Goal: Information Seeking & Learning: Learn about a topic

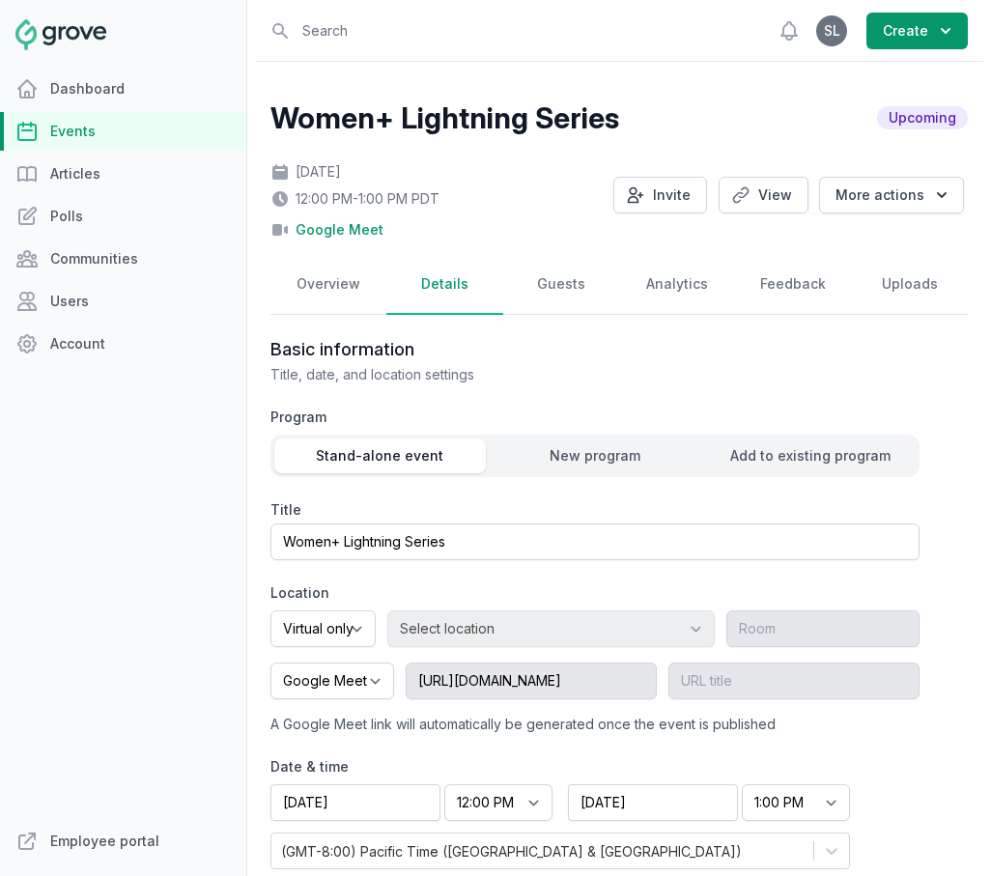
select select "virtual"
select select "12:00 PM"
select select "1:00 PM"
select select "89"
click at [134, 836] on link "Employee portal" at bounding box center [123, 841] width 246 height 39
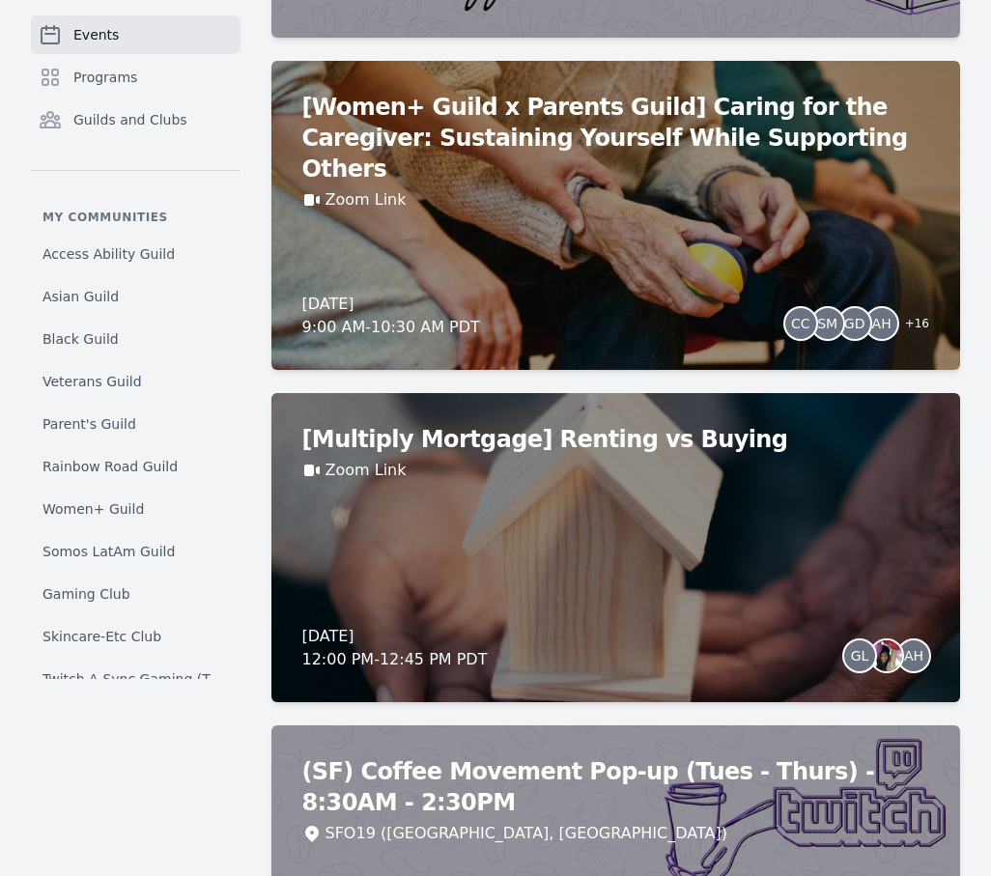
scroll to position [6780, 0]
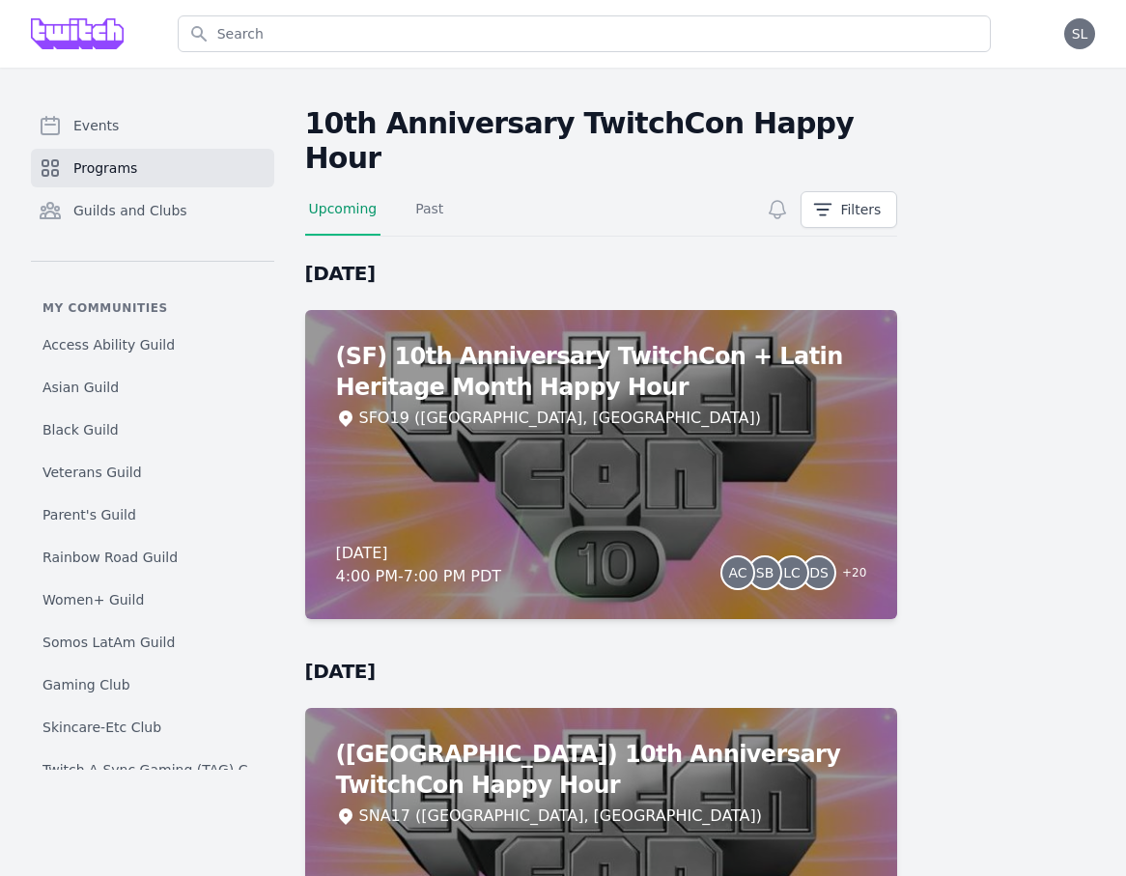
scroll to position [184, 0]
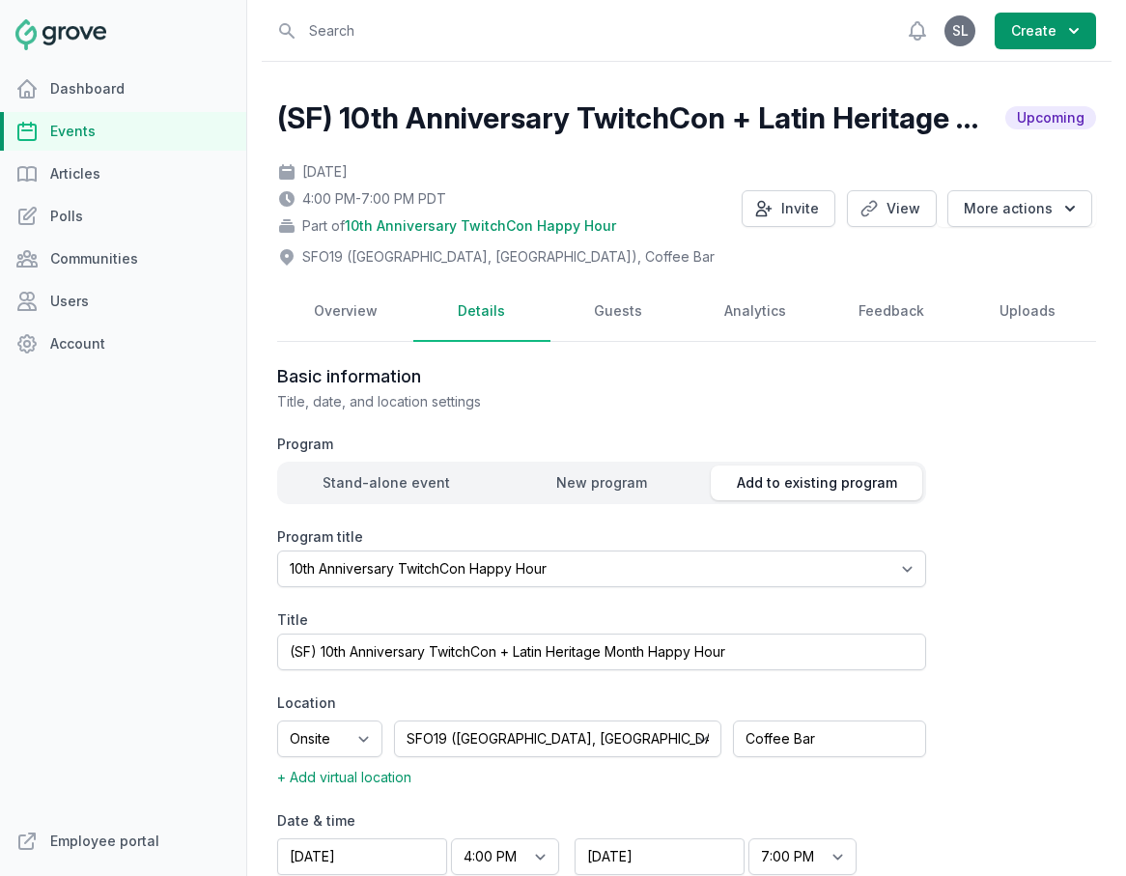
select select "129"
select select "43"
select select "4:00 PM"
select select "7:00 PM"
select select "89"
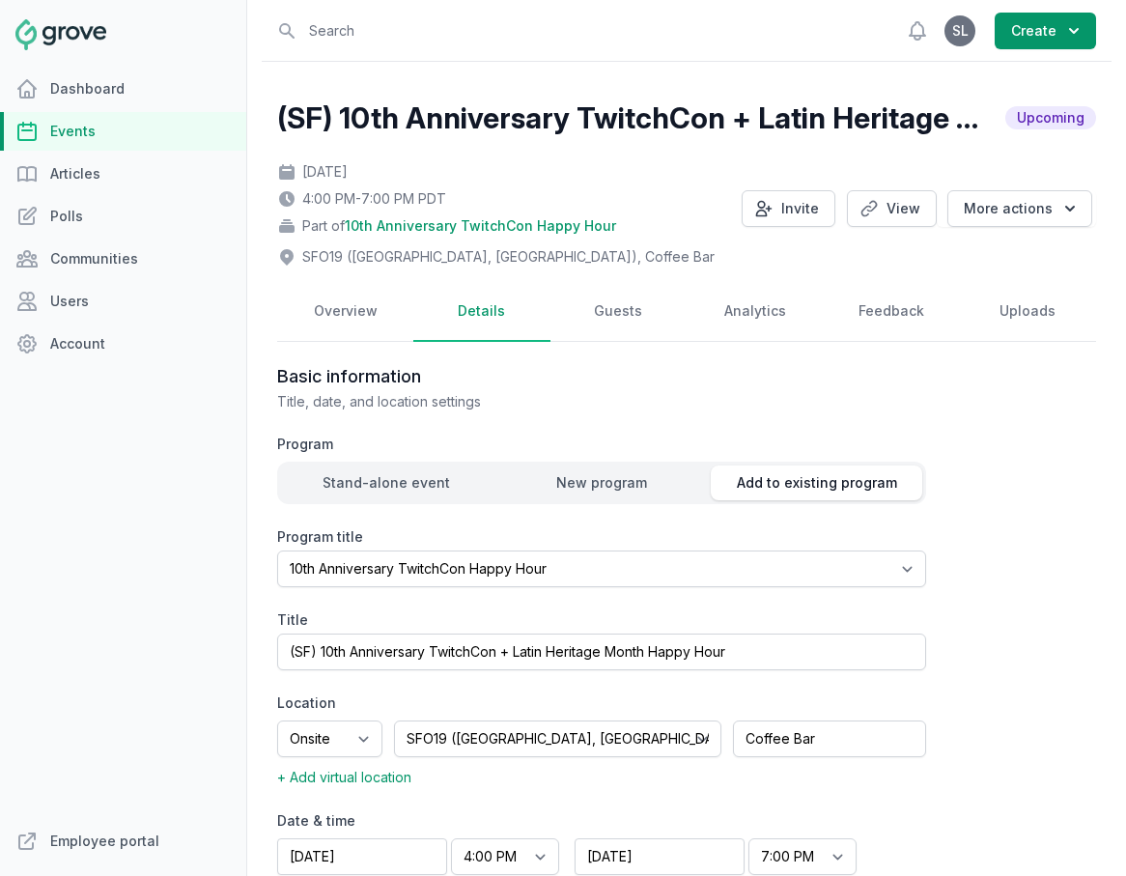
scroll to position [1428, 0]
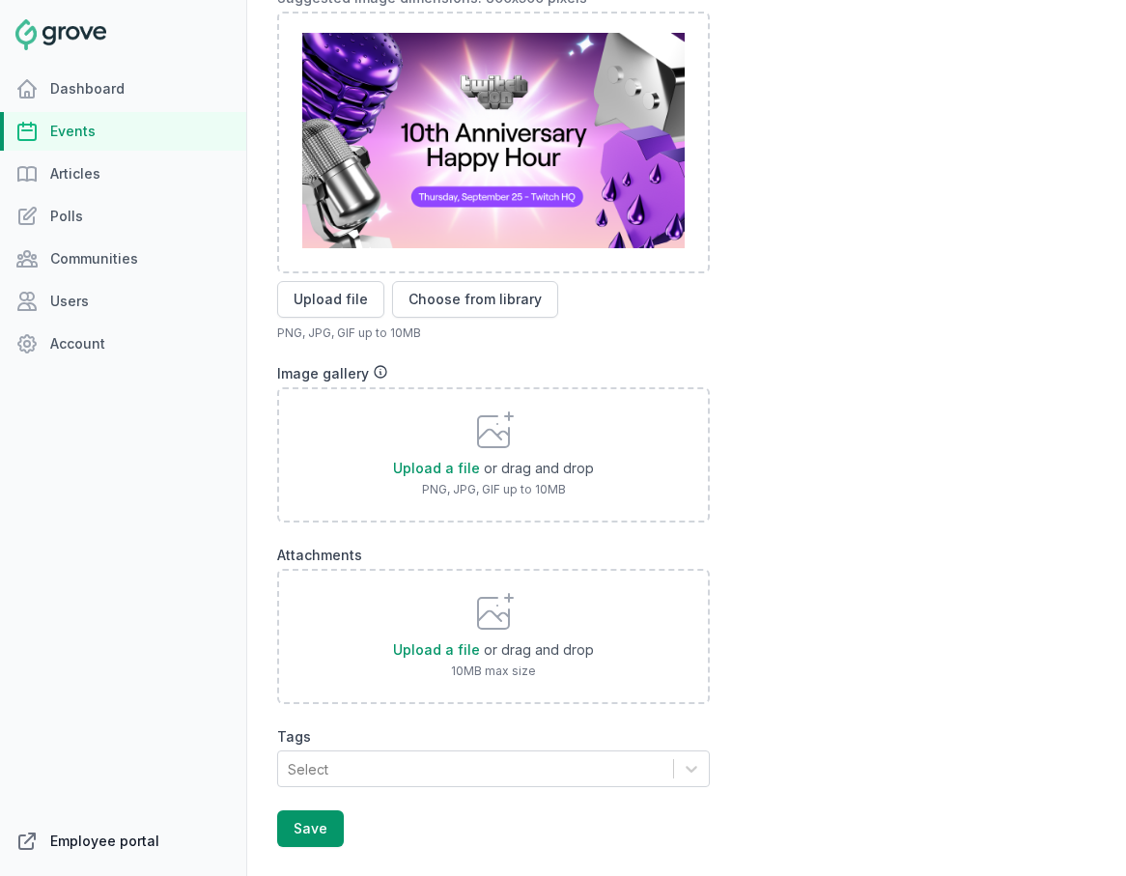
click at [102, 835] on link "Employee portal" at bounding box center [123, 841] width 246 height 39
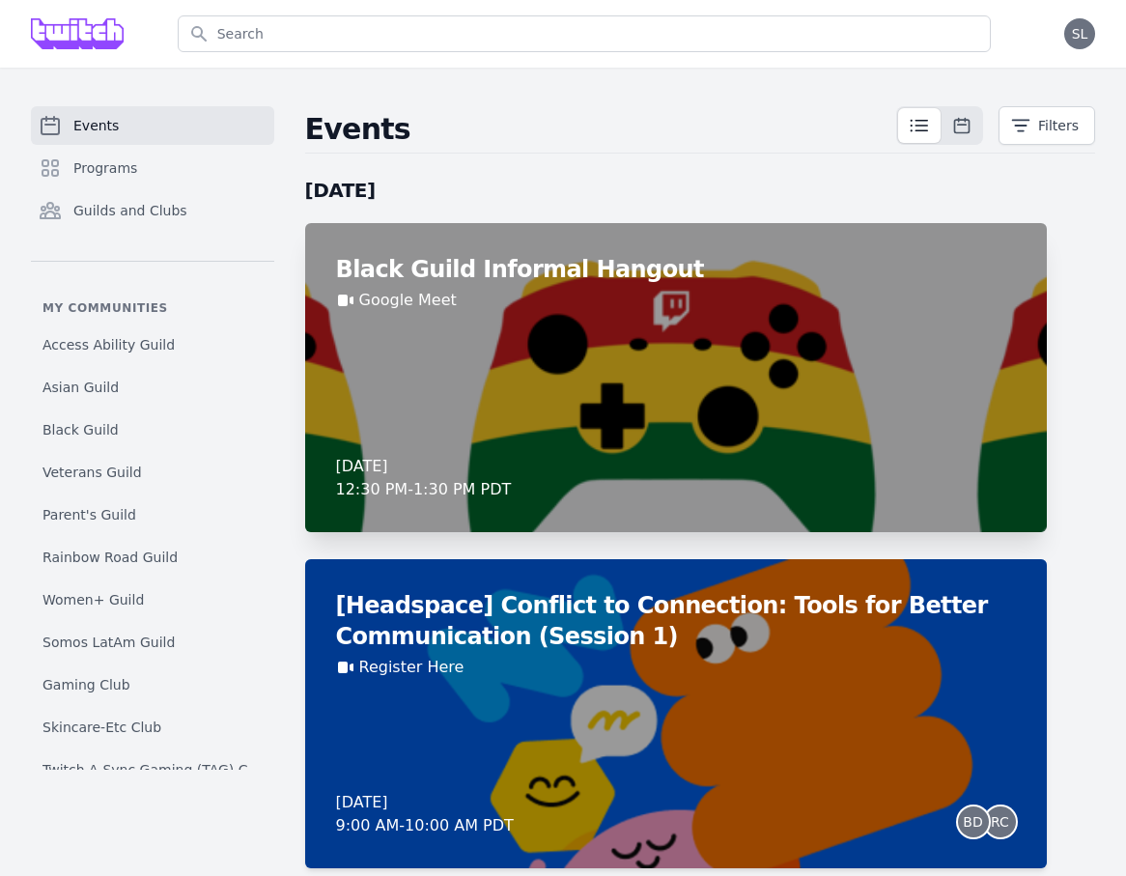
scroll to position [35, 0]
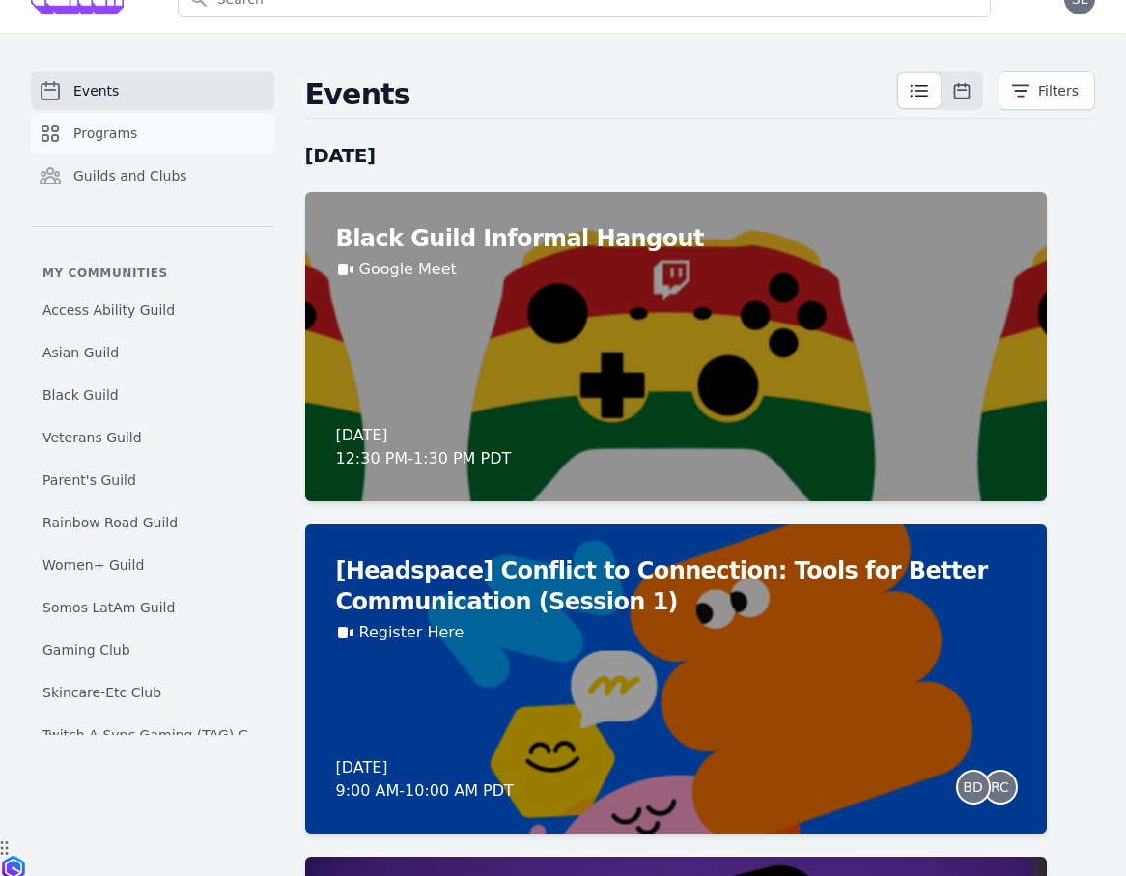
click at [180, 143] on link "Programs" at bounding box center [152, 133] width 243 height 39
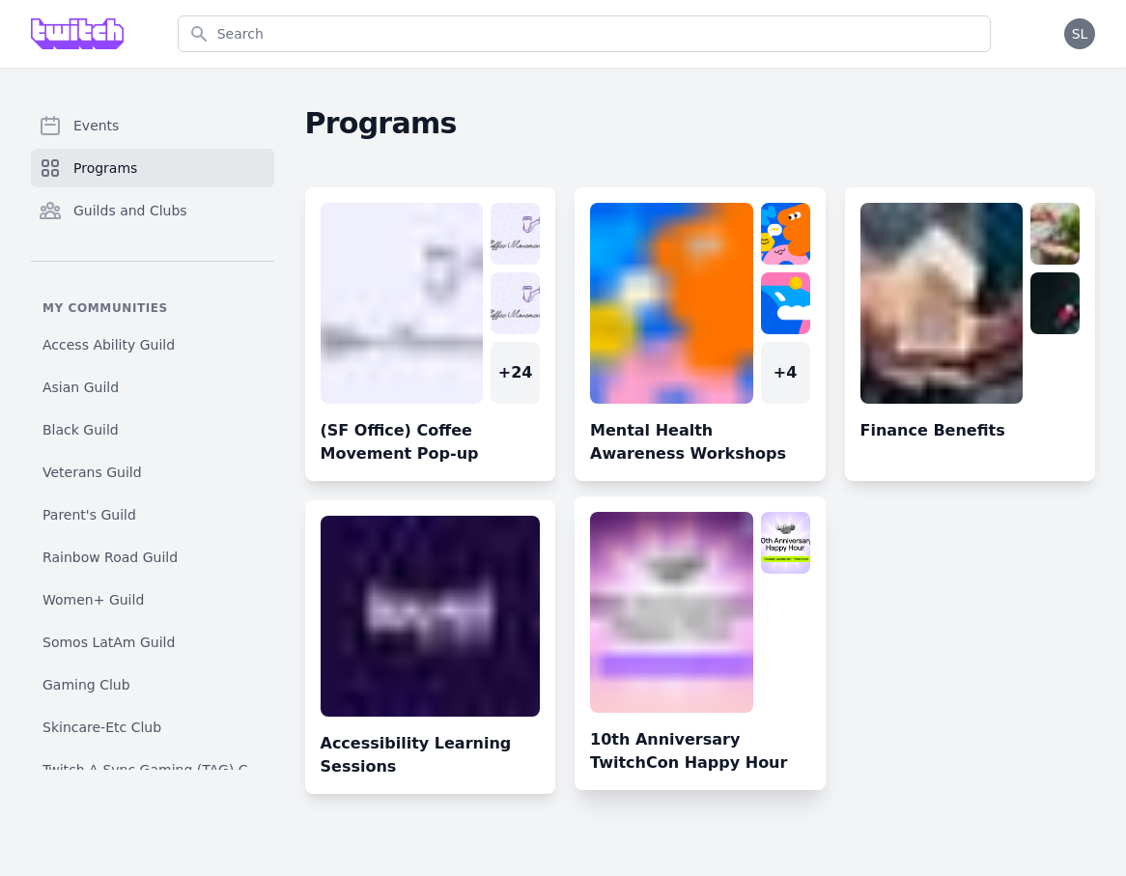
click at [696, 631] on link at bounding box center [700, 651] width 251 height 278
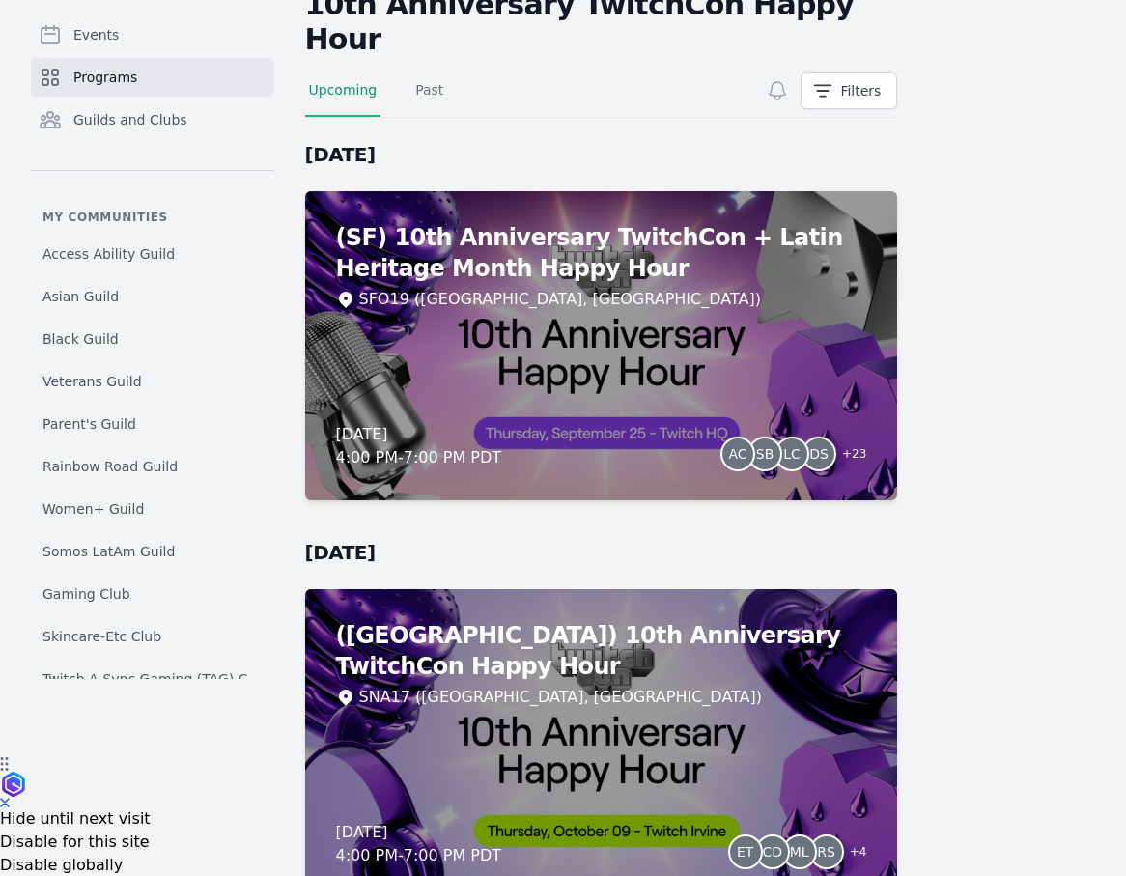
scroll to position [110, 0]
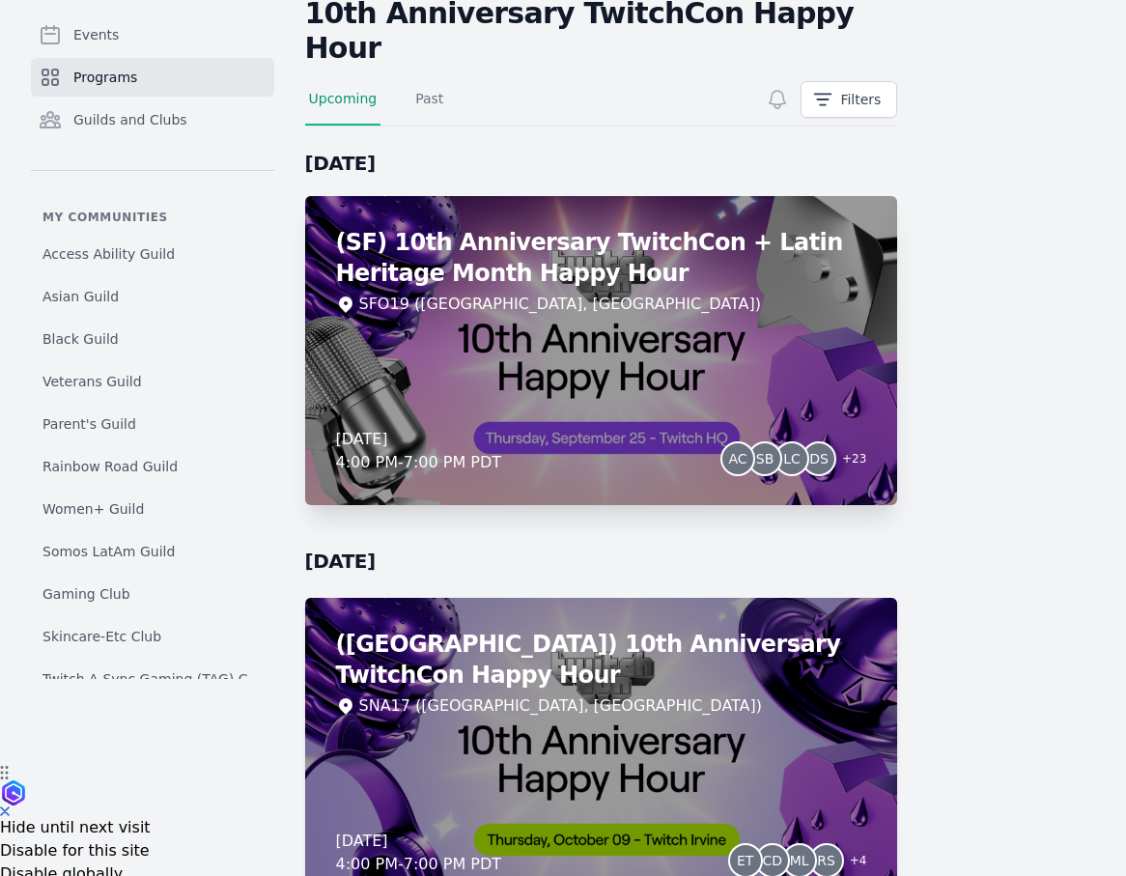
click at [746, 341] on div "(SF) 10th Anniversary TwitchCon + Latin Heritage Month Happy Hour SFO19 (San Fr…" at bounding box center [601, 350] width 593 height 309
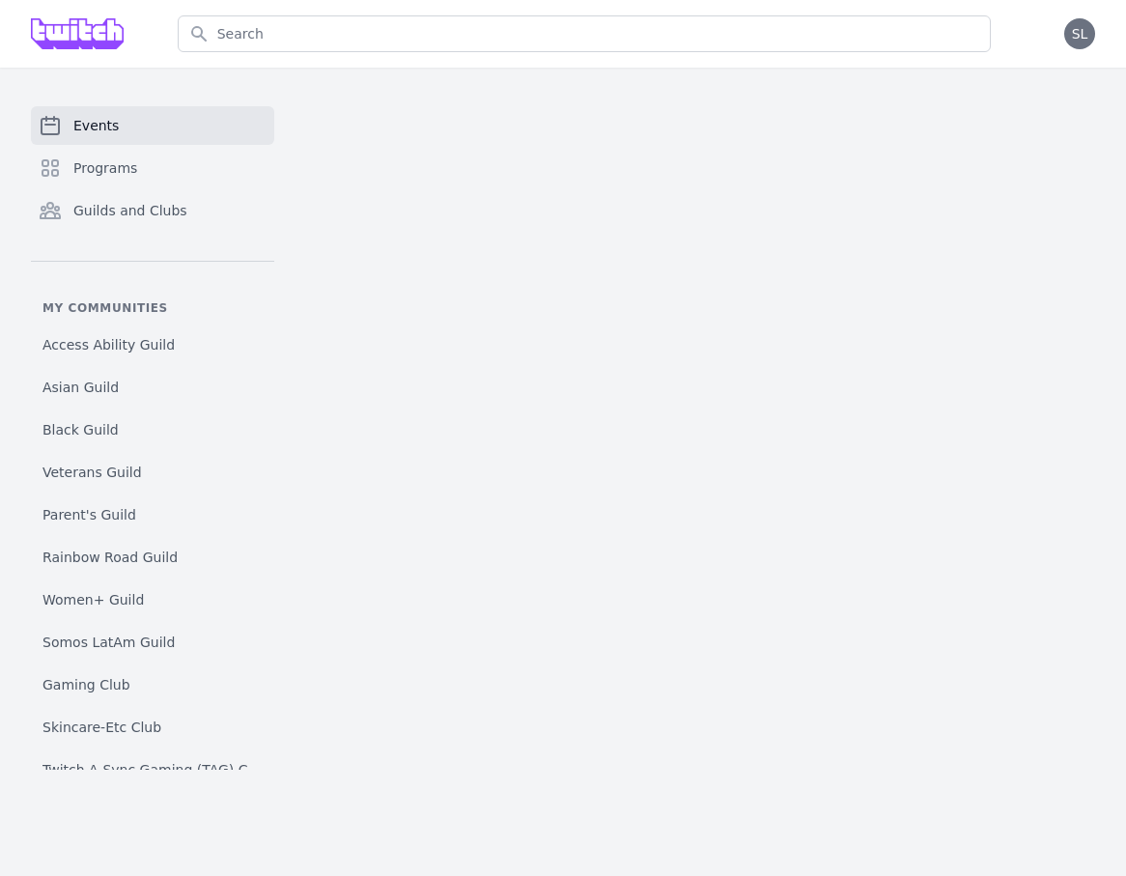
scroll to position [67, 0]
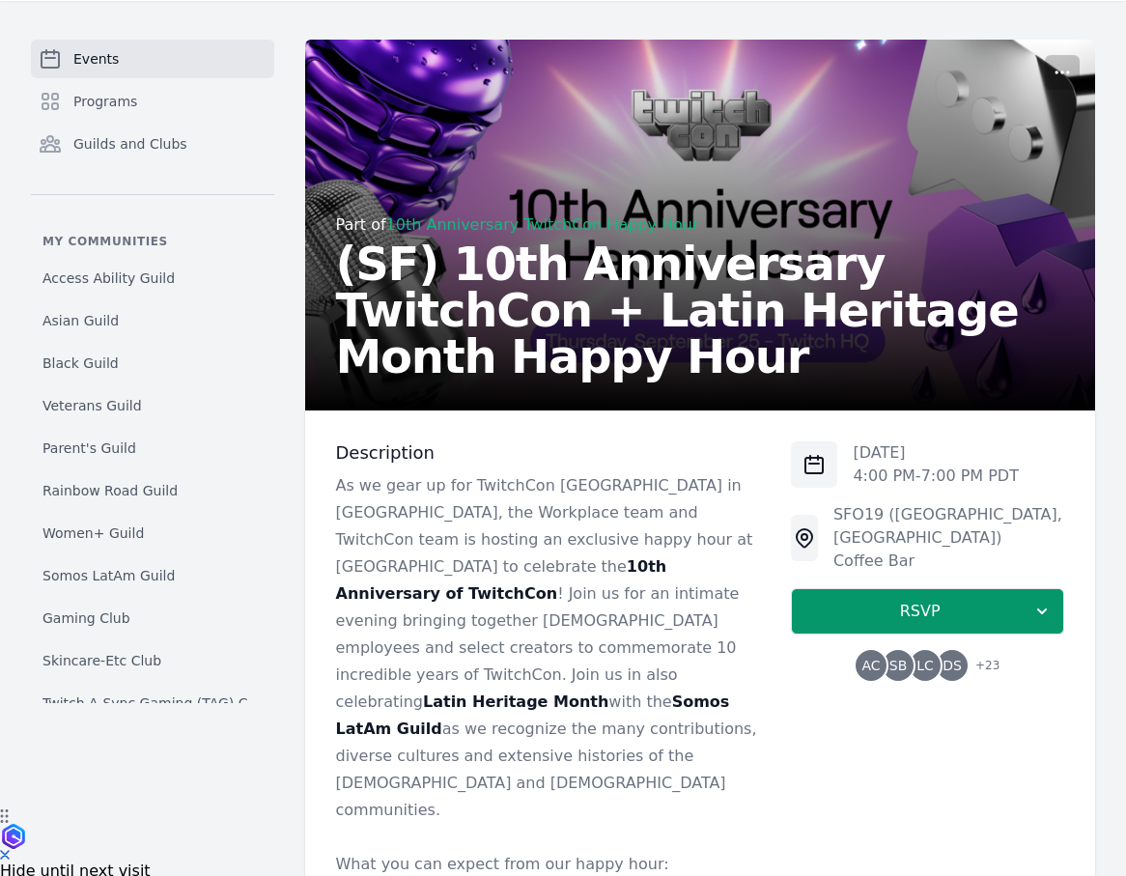
click at [935, 655] on div "AC SB LC DS + 23" at bounding box center [928, 665] width 144 height 31
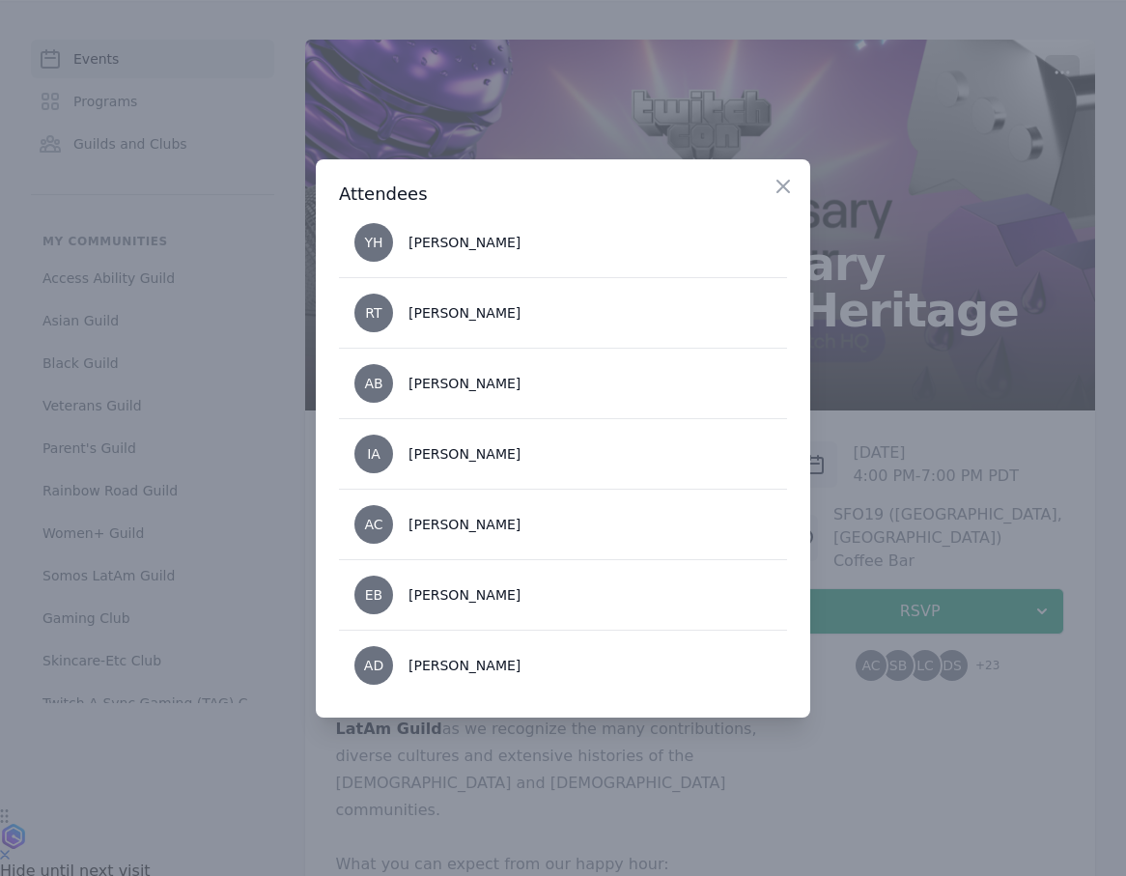
scroll to position [1429, 0]
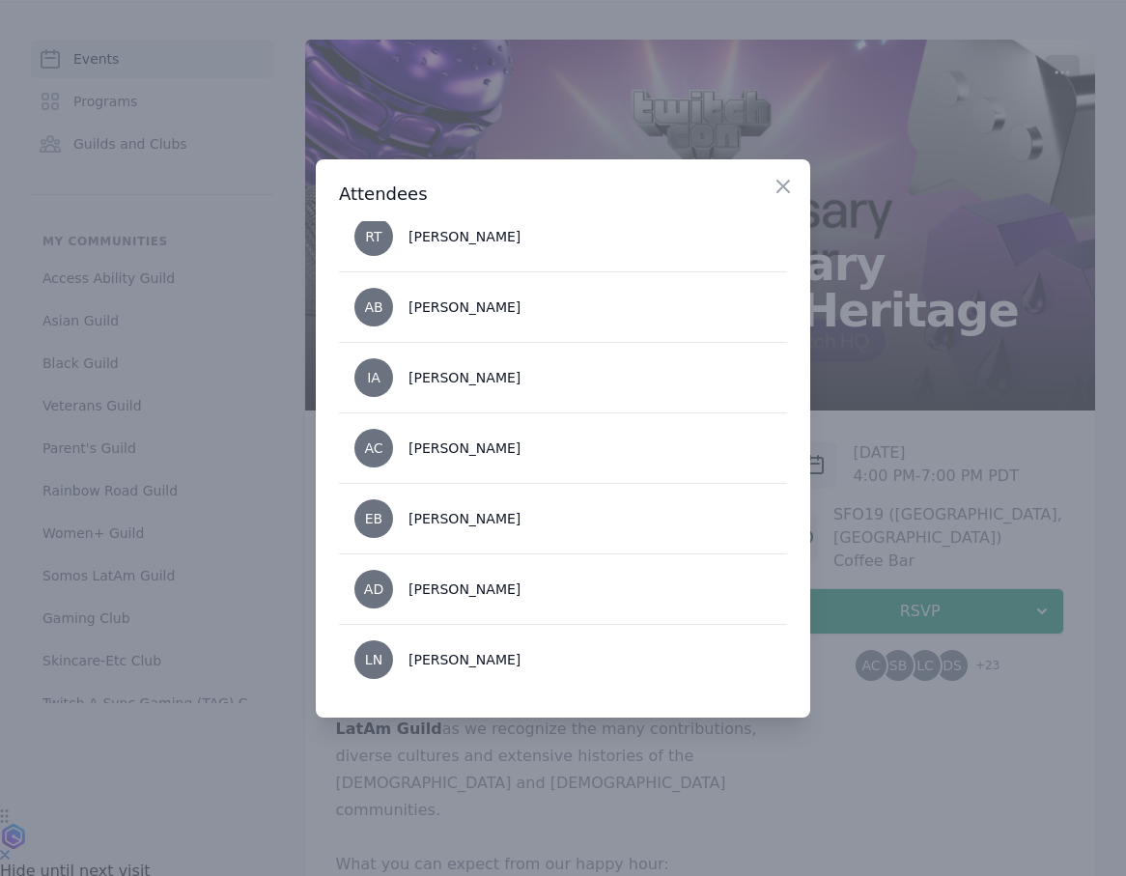
click at [857, 762] on div at bounding box center [563, 438] width 1126 height 876
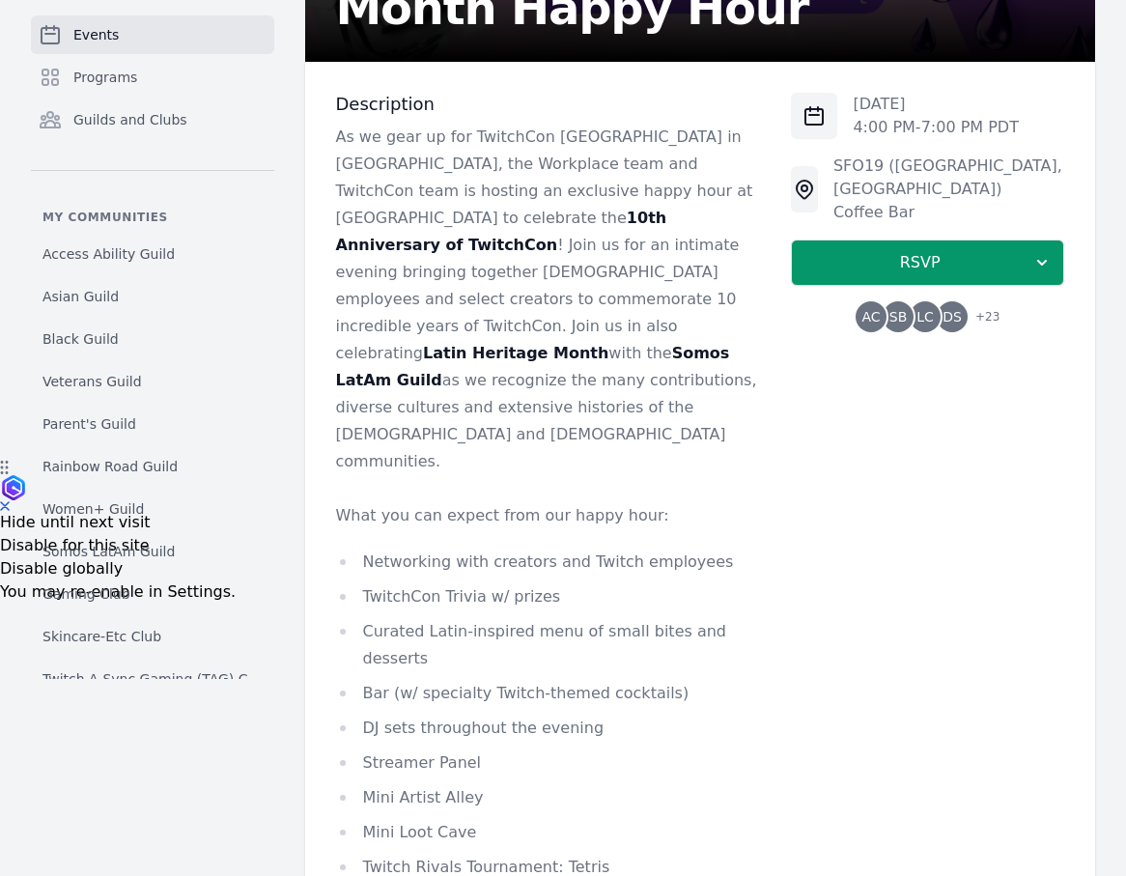
scroll to position [230, 0]
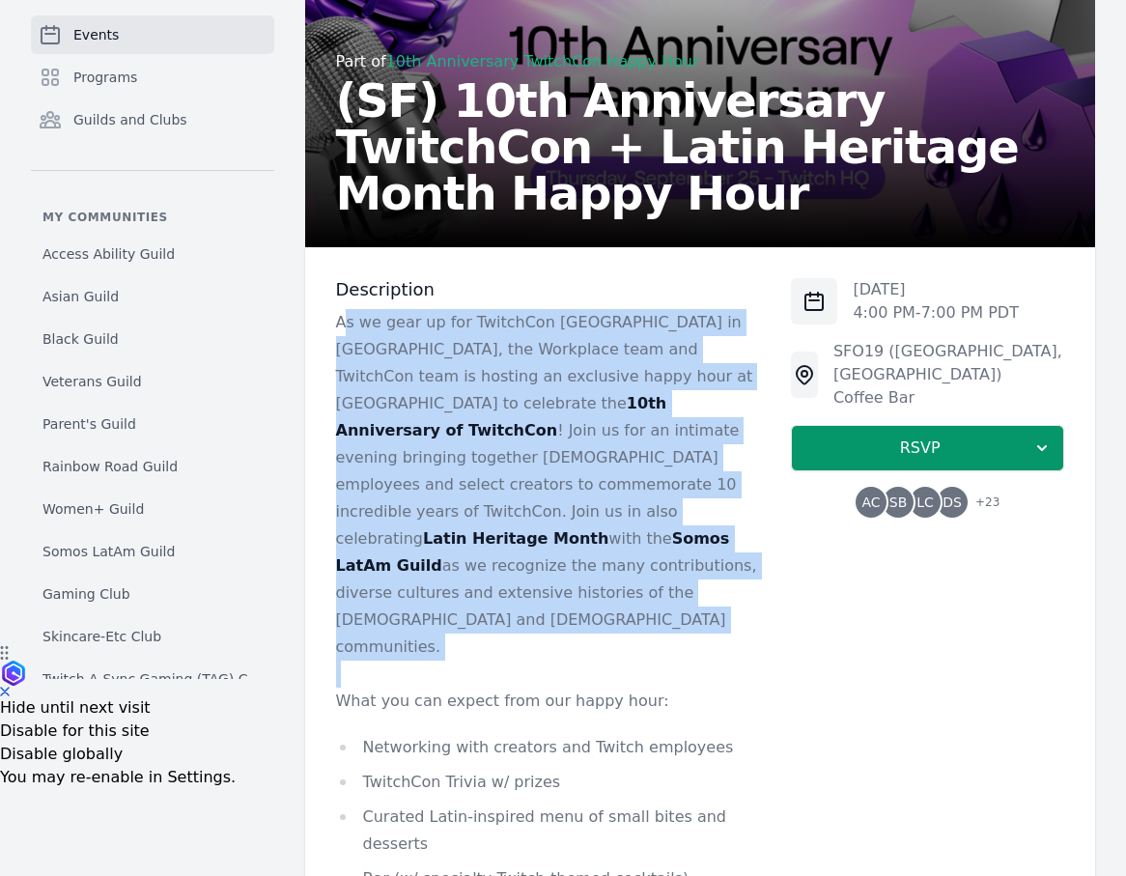
drag, startPoint x: 343, startPoint y: 325, endPoint x: 522, endPoint y: 593, distance: 322.5
click at [522, 593] on div "As we gear up for TwitchCon North America in San Diego, the Workplace team and …" at bounding box center [548, 745] width 425 height 873
click at [522, 661] on p at bounding box center [548, 674] width 425 height 27
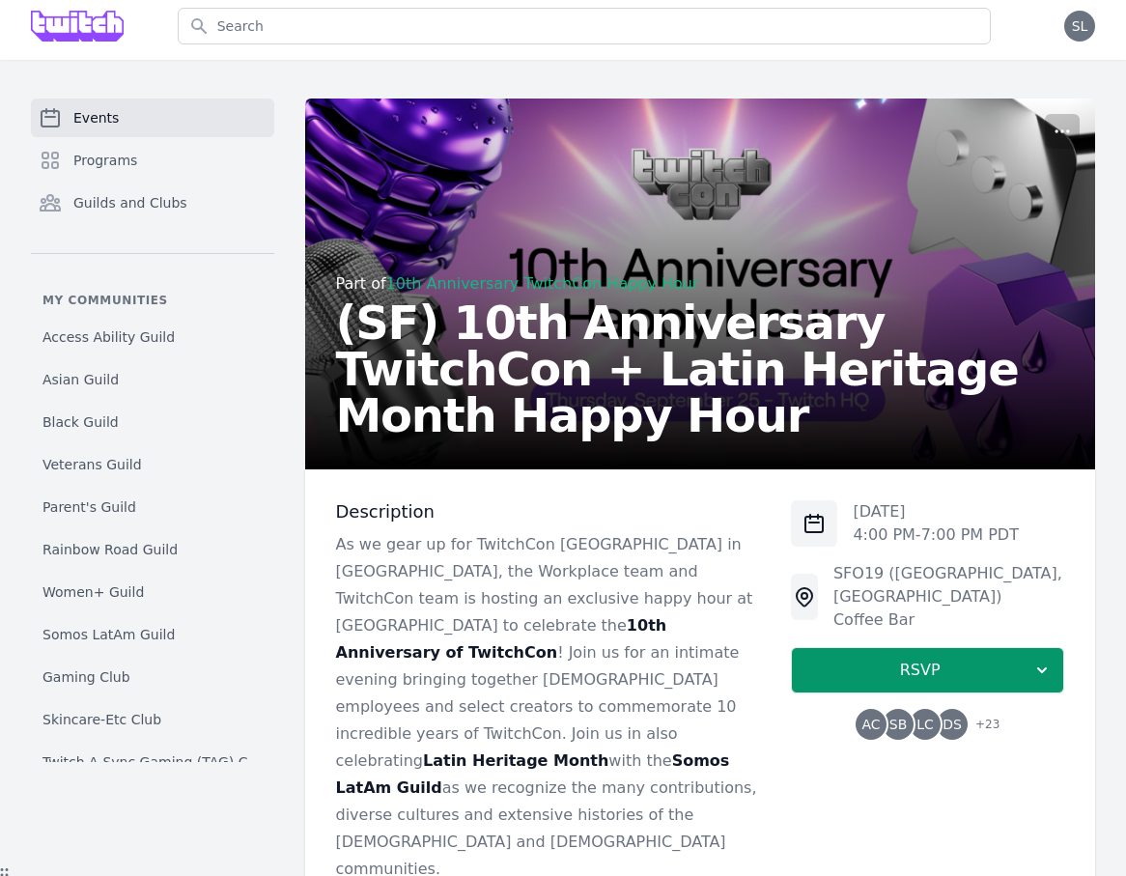
scroll to position [0, 0]
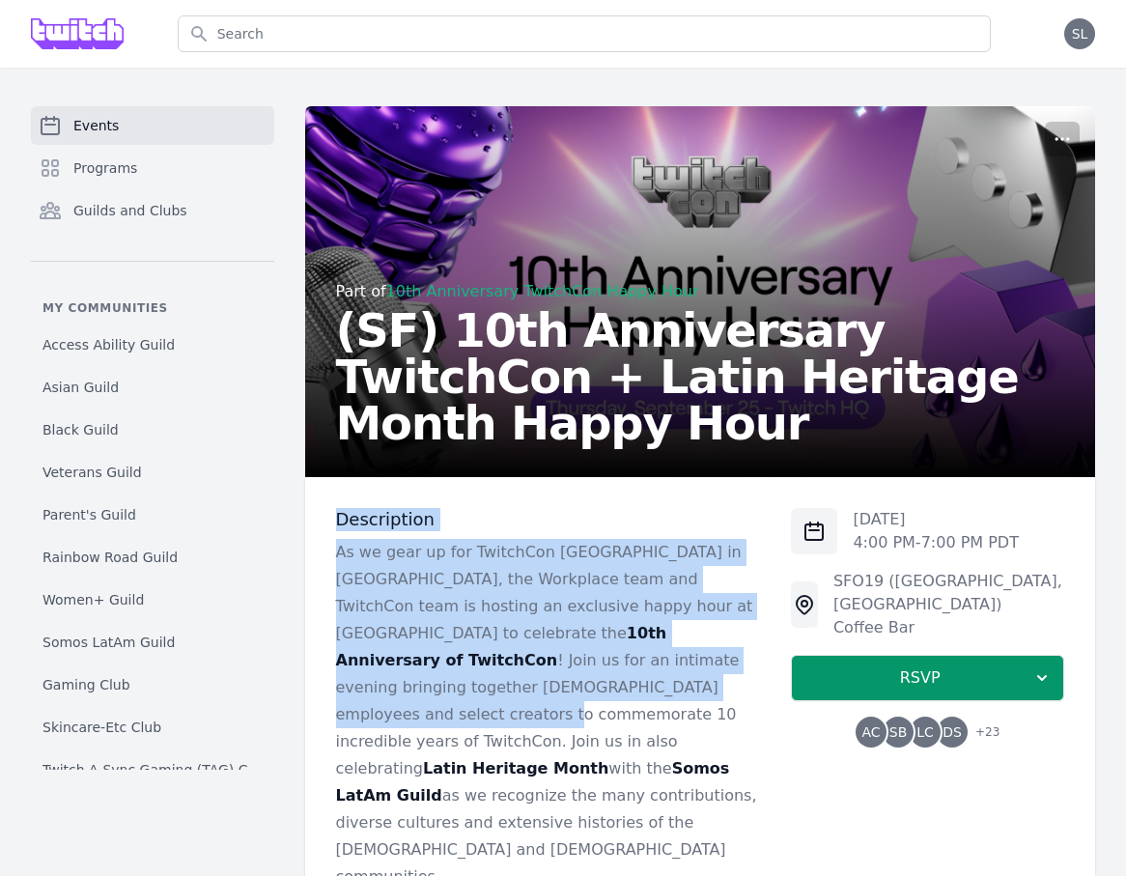
drag, startPoint x: 339, startPoint y: 524, endPoint x: 431, endPoint y: 696, distance: 194.9
click at [431, 696] on p "As we gear up for TwitchCon North America in San Diego, the Workplace team and …" at bounding box center [548, 715] width 425 height 352
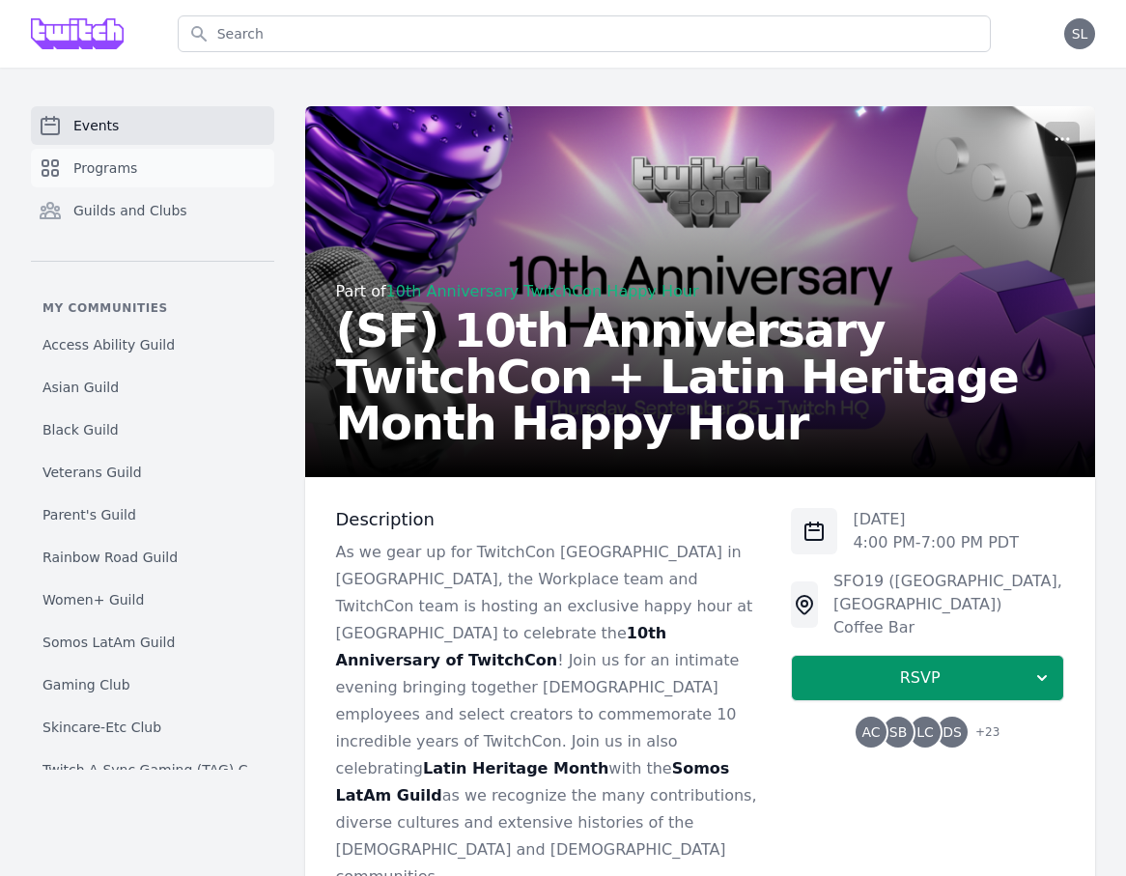
click at [116, 166] on span "Programs" at bounding box center [105, 167] width 64 height 19
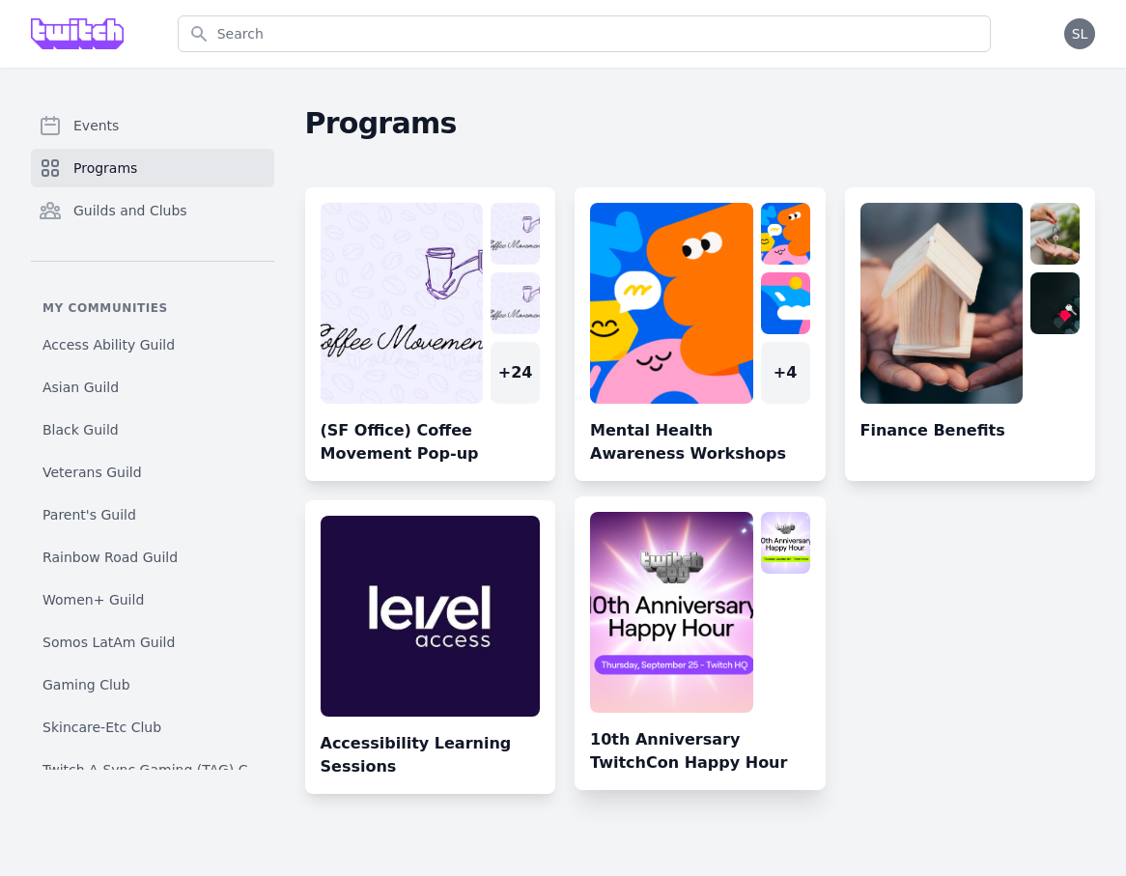
click at [715, 594] on link at bounding box center [700, 651] width 251 height 278
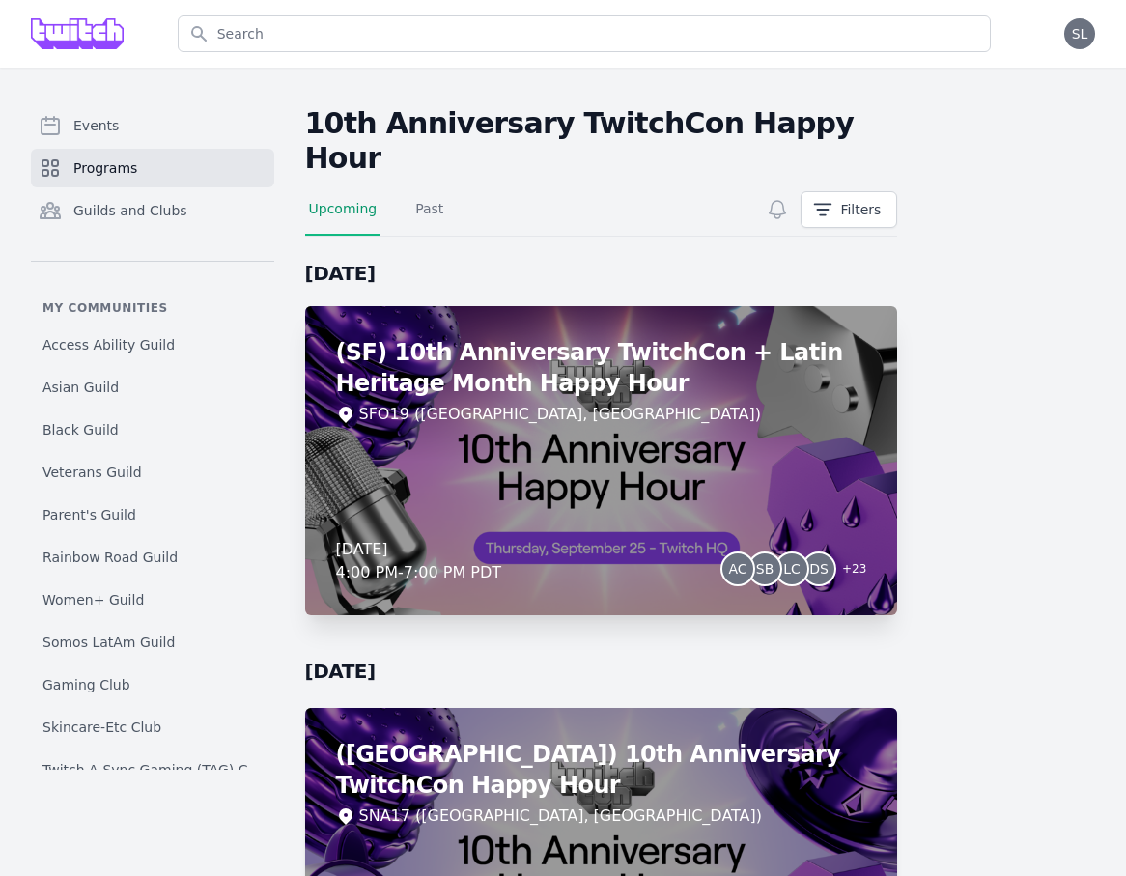
scroll to position [184, 0]
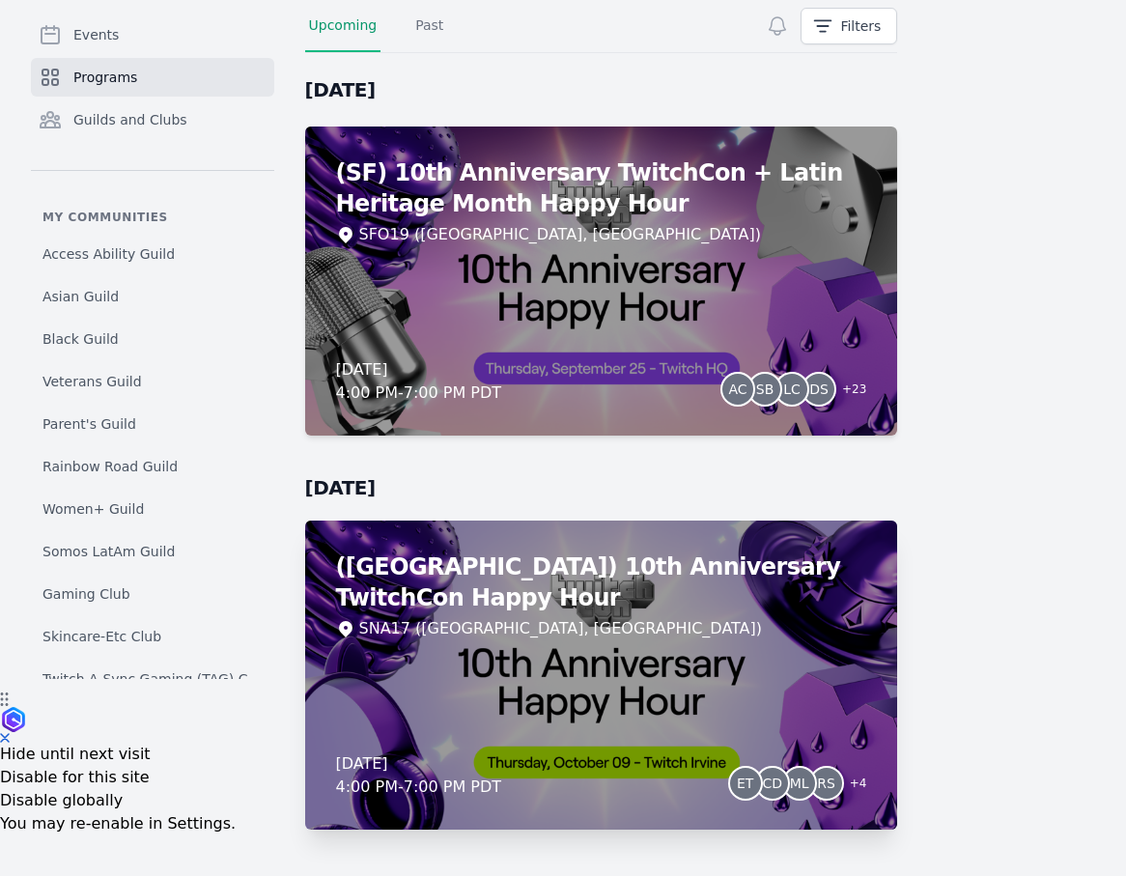
click at [678, 654] on div "(Irvine) 10th Anniversary TwitchCon Happy Hour SNA17 (Irvine, CA) Thursday, Oct…" at bounding box center [601, 675] width 593 height 309
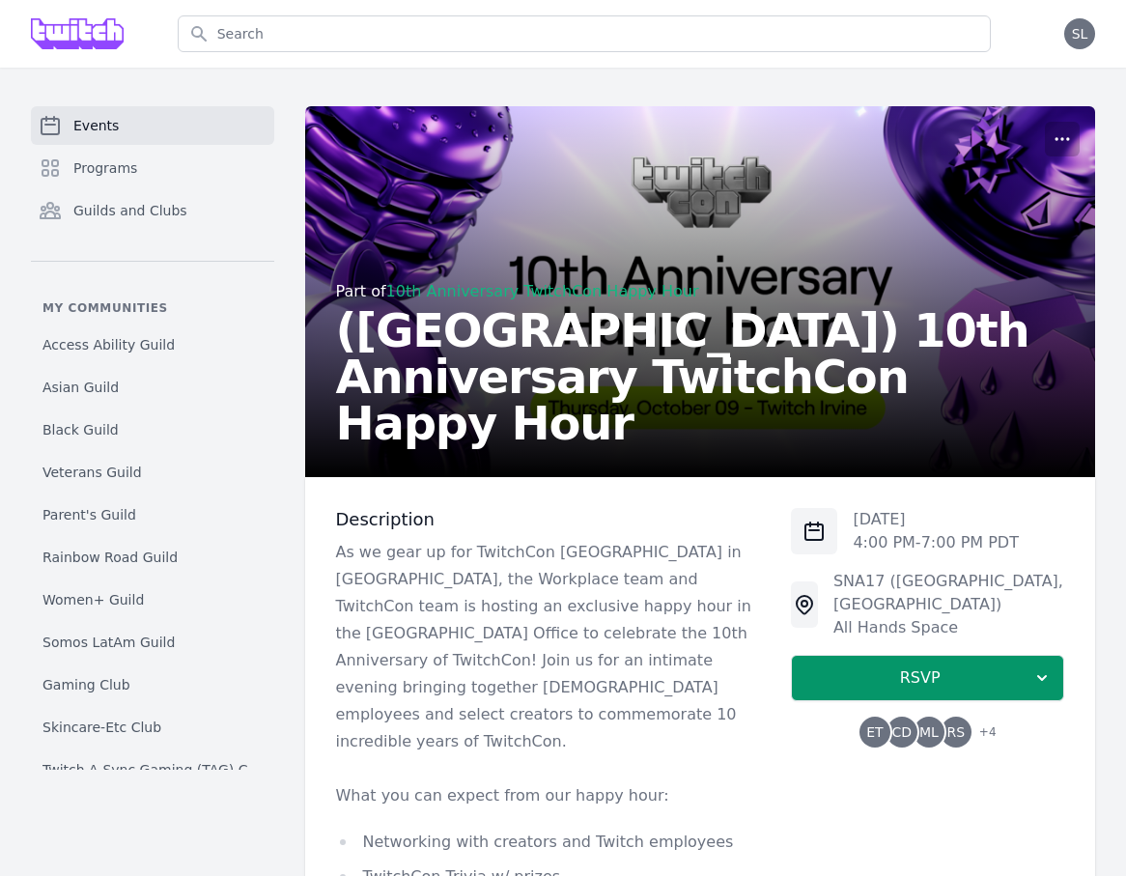
click at [897, 725] on span "CD" at bounding box center [902, 732] width 20 height 14
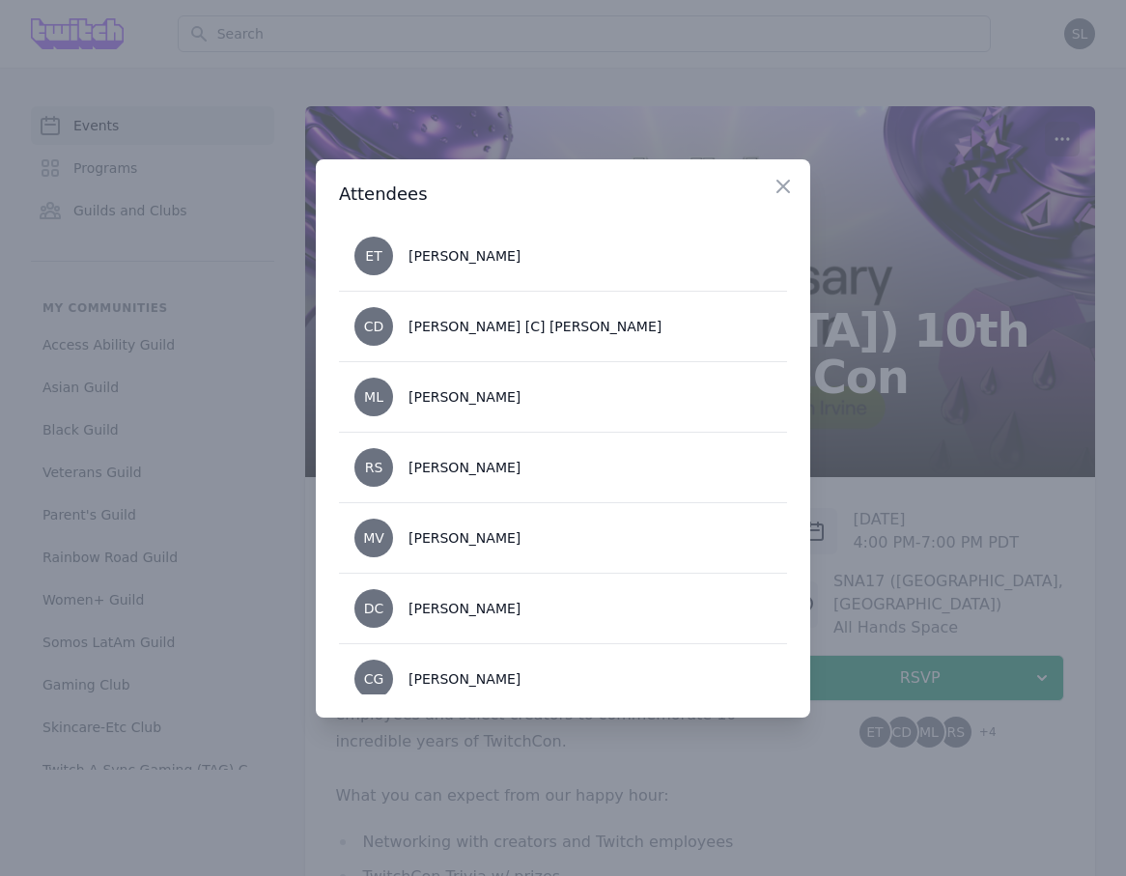
click at [879, 532] on div at bounding box center [563, 438] width 1126 height 876
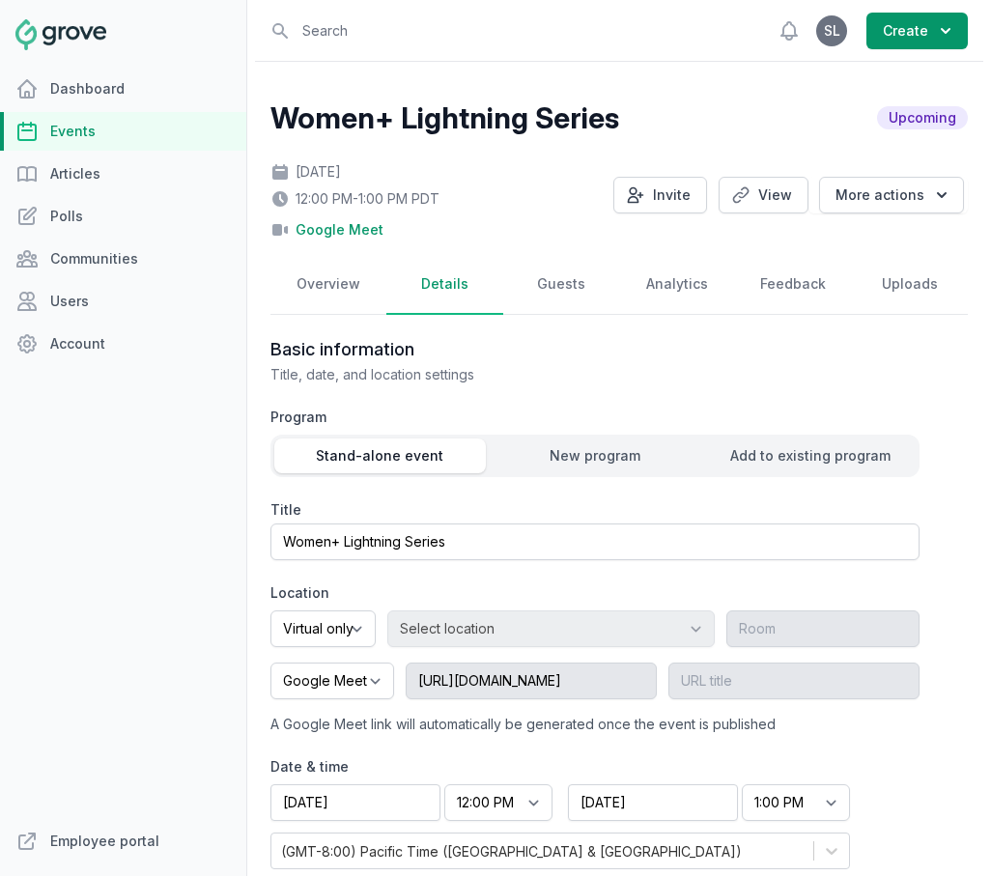
select select "virtual"
select select "12:00 PM"
select select "1:00 PM"
select select "89"
click at [52, 133] on link "Events" at bounding box center [123, 131] width 246 height 39
